Goal: Task Accomplishment & Management: Use online tool/utility

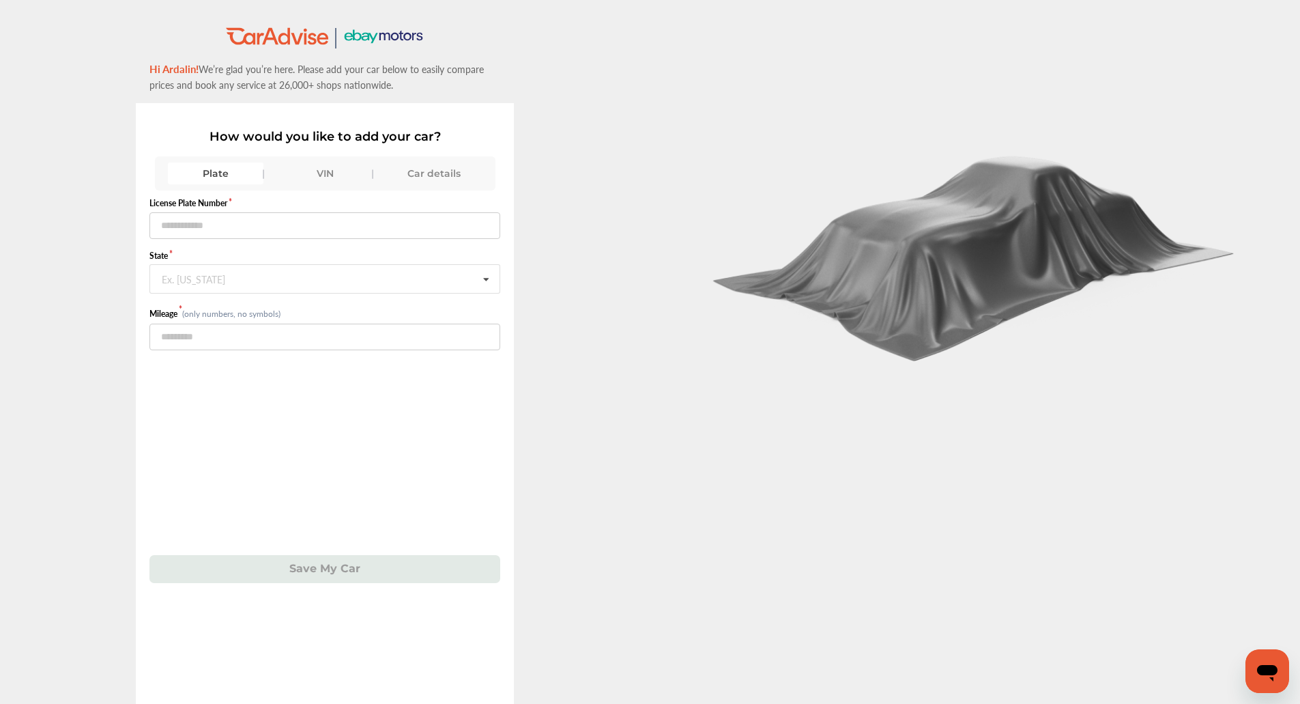
click at [310, 173] on div "VIN" at bounding box center [325, 173] width 96 height 22
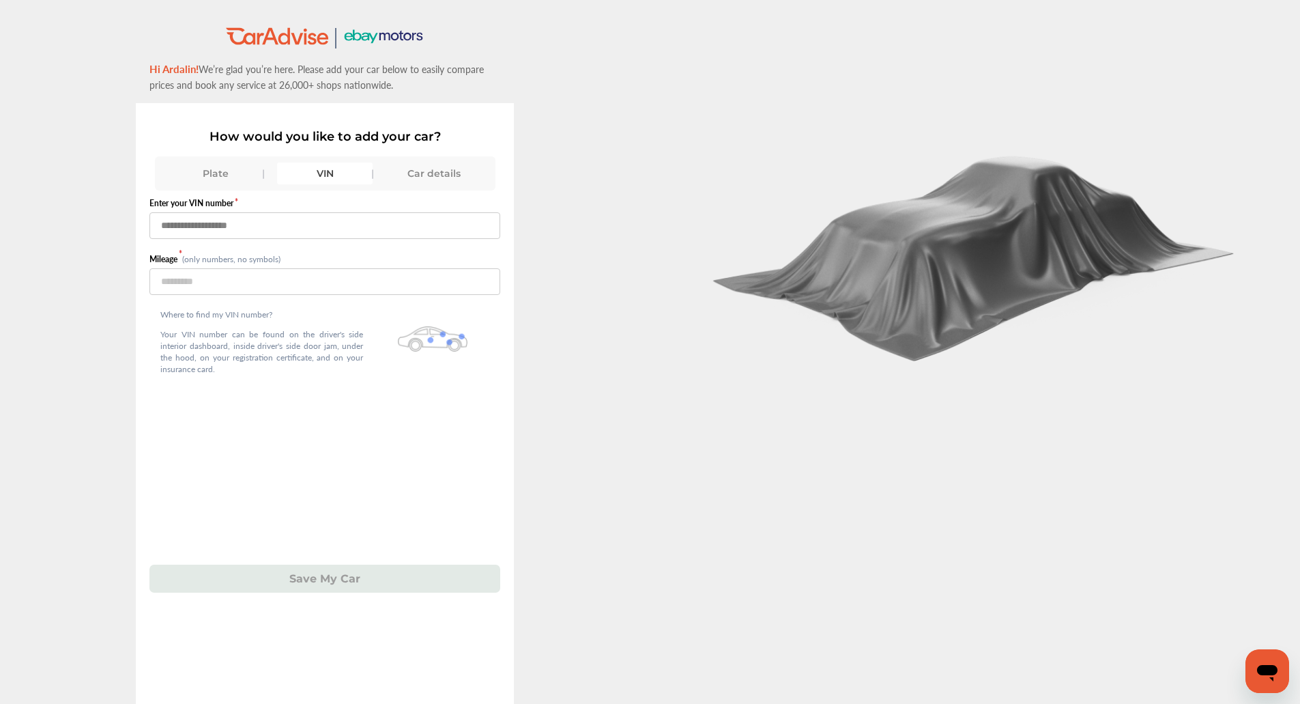
click at [293, 236] on input "text" at bounding box center [324, 225] width 351 height 27
click at [814, 165] on img at bounding box center [975, 251] width 546 height 221
